Goal: Check status: Check status

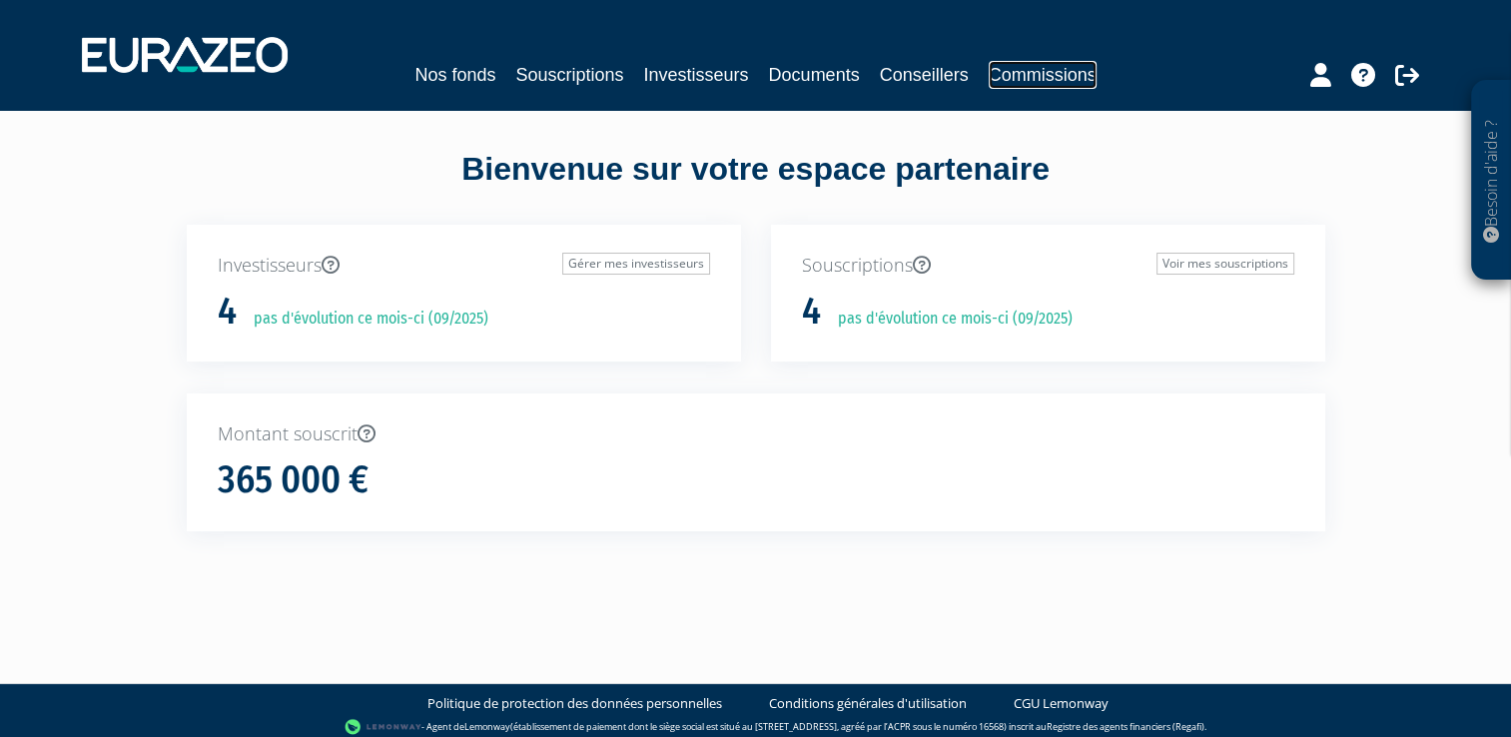
click at [1017, 70] on link "Commissions" at bounding box center [1043, 75] width 108 height 28
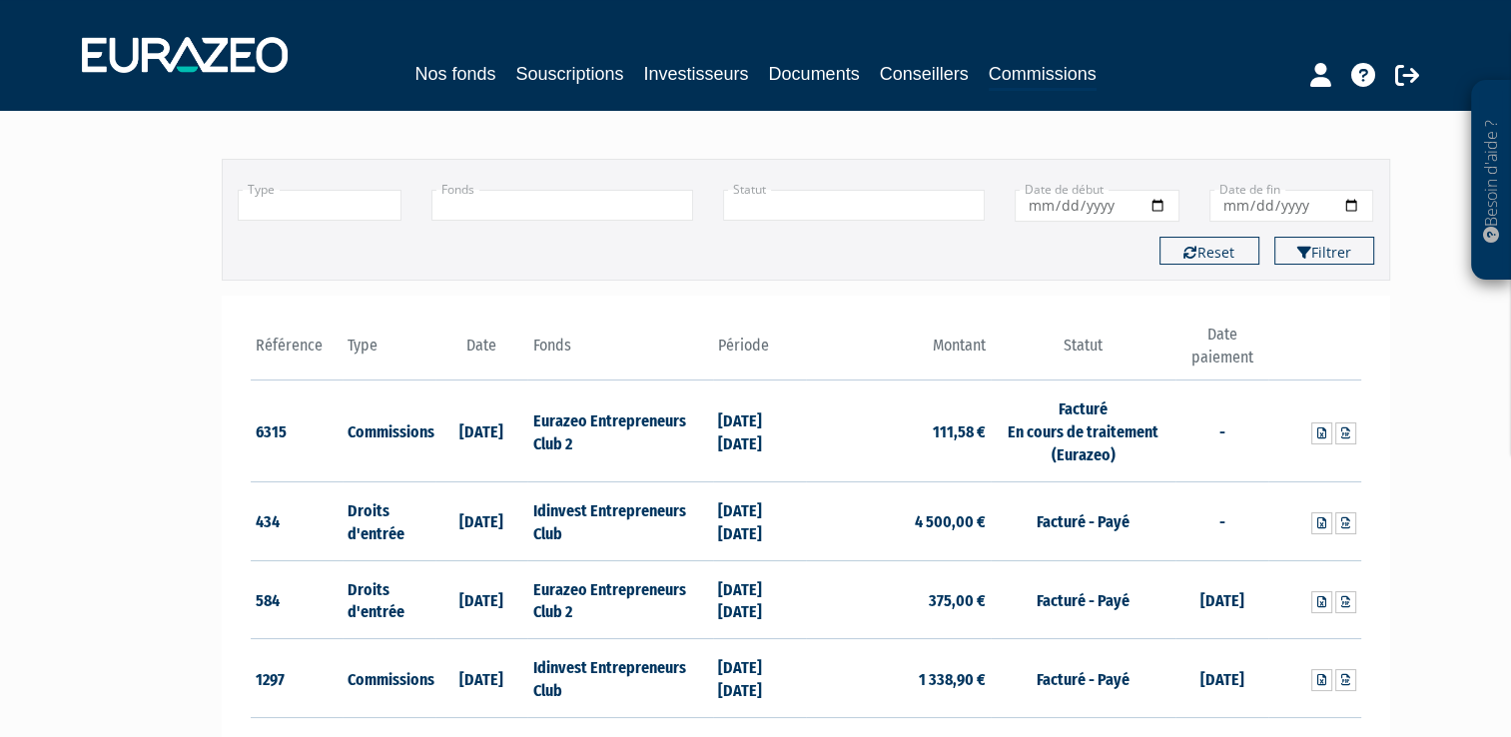
scroll to position [200, 0]
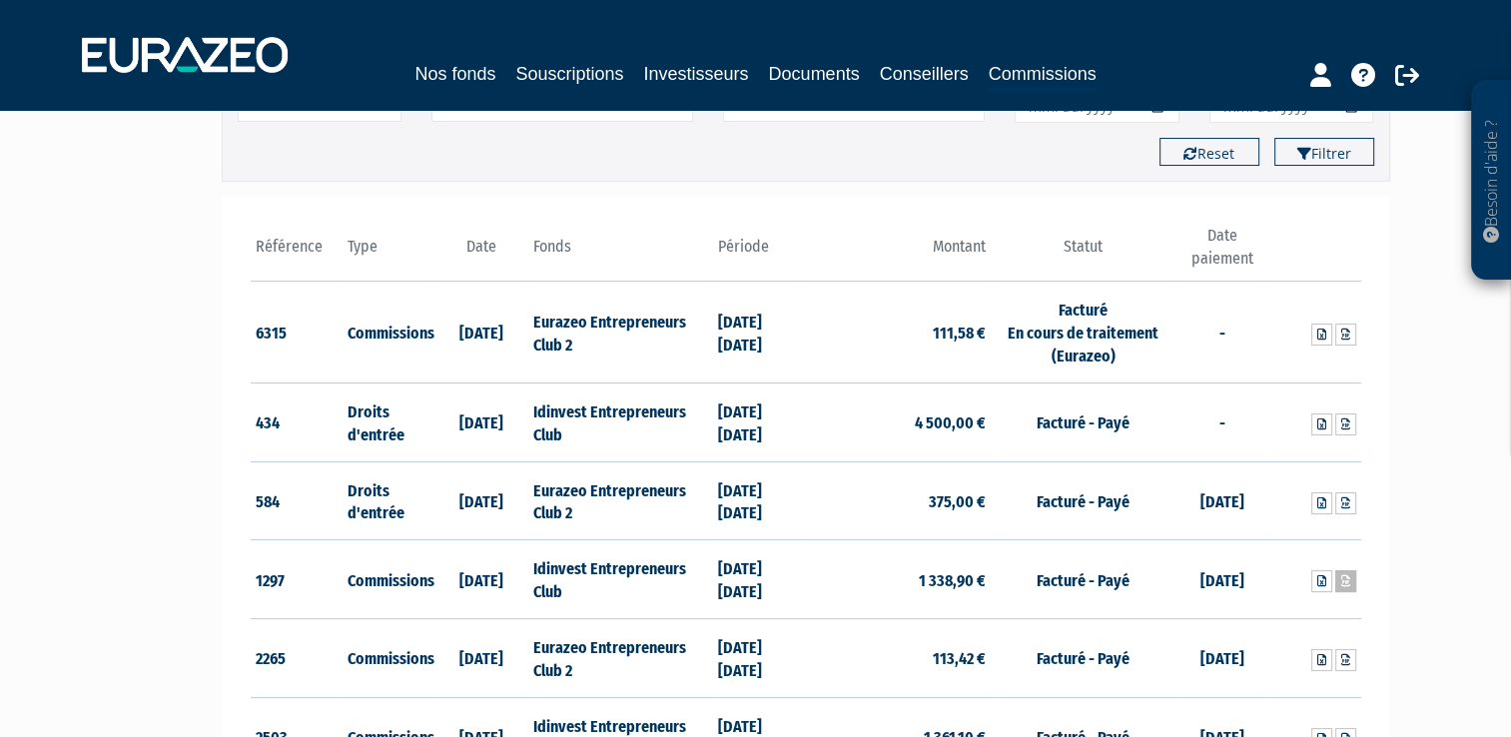
click at [1344, 584] on icon at bounding box center [1345, 581] width 9 height 12
click at [1228, 257] on th "Date paiement" at bounding box center [1221, 253] width 93 height 57
click at [1353, 178] on div "Type Droits d'entrée Commissions + Fonds Eurazeo Entrepreneurs Club 2 Eurazeo P…" at bounding box center [806, 121] width 1168 height 122
click at [1353, 164] on button "Filtrer" at bounding box center [1324, 152] width 100 height 28
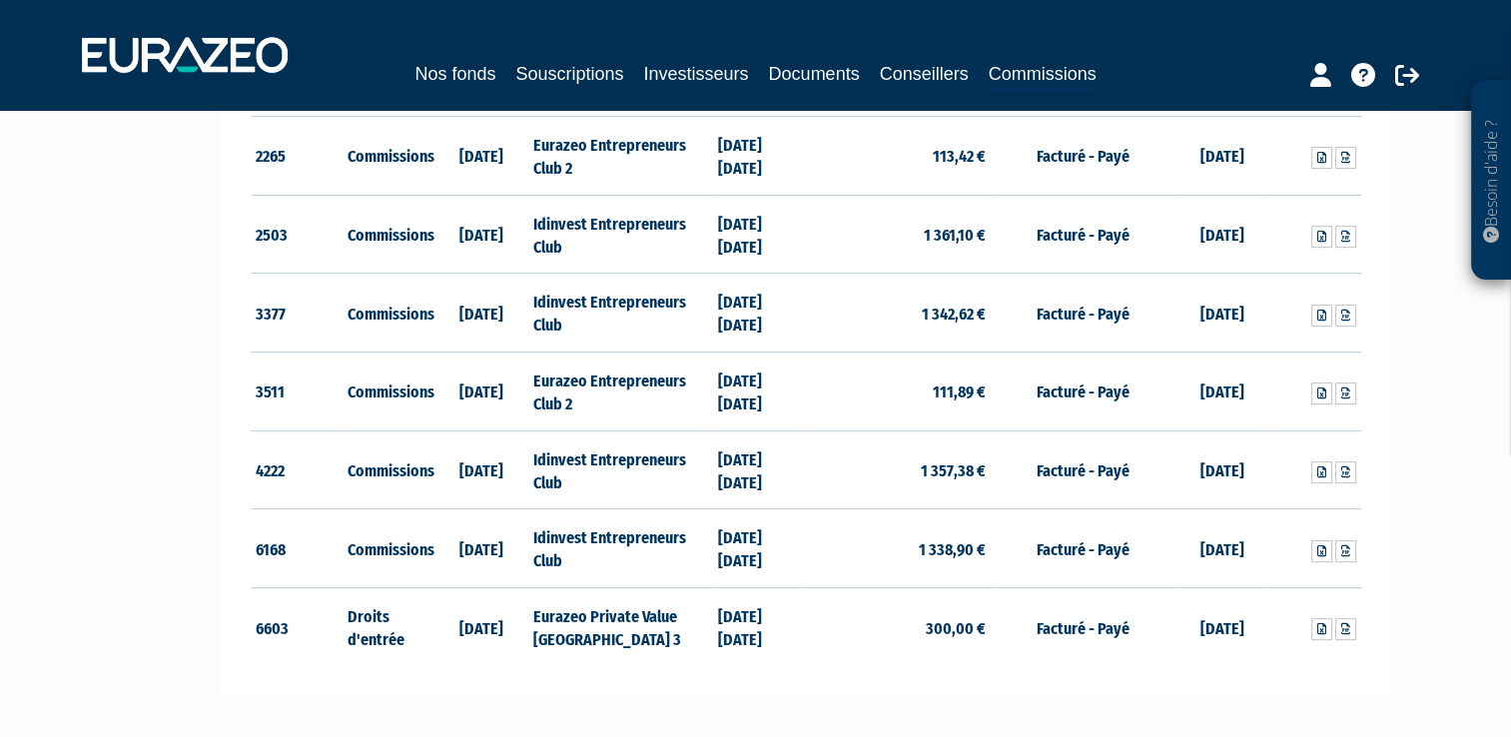
scroll to position [799, 0]
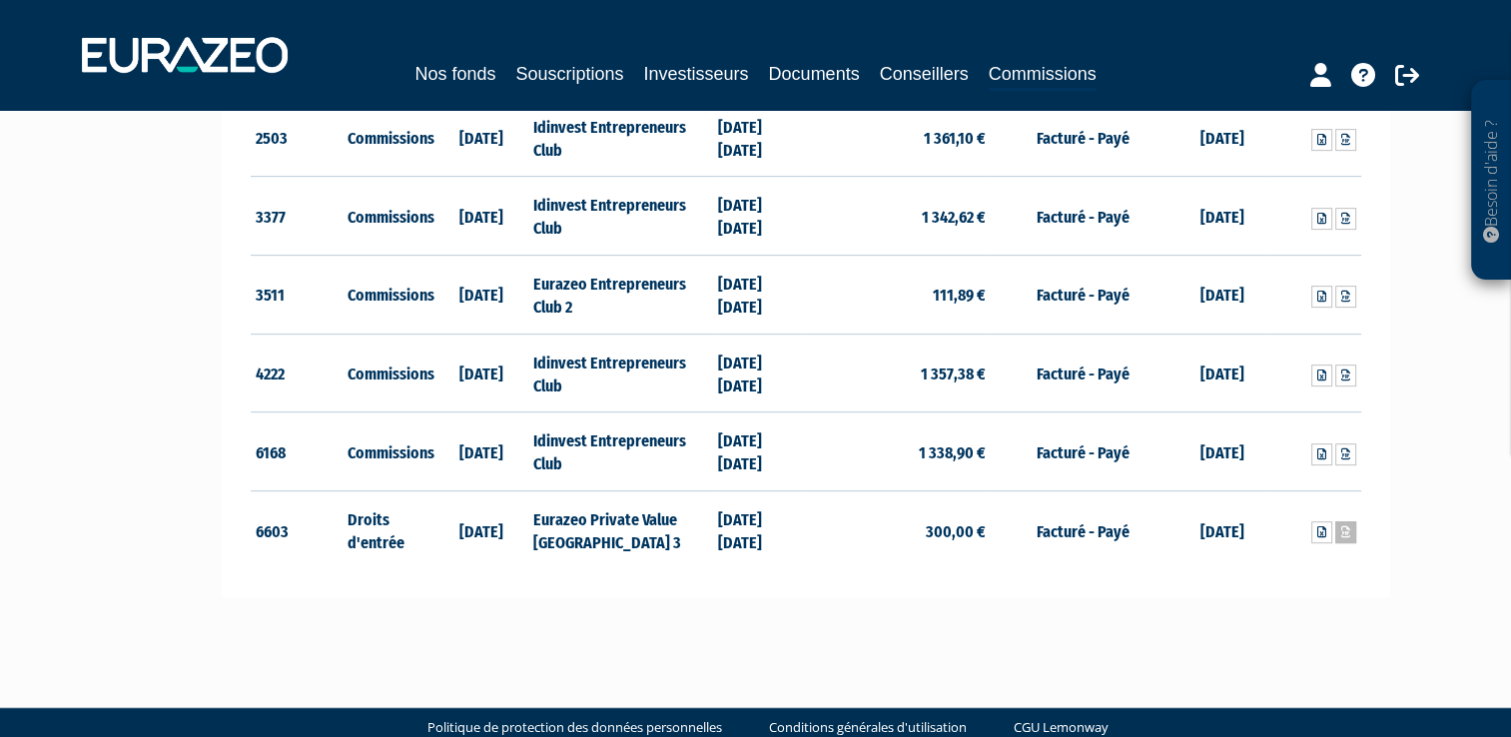
click at [1343, 527] on icon at bounding box center [1345, 532] width 9 height 12
